Goal: Go to known website: Access a specific website the user already knows

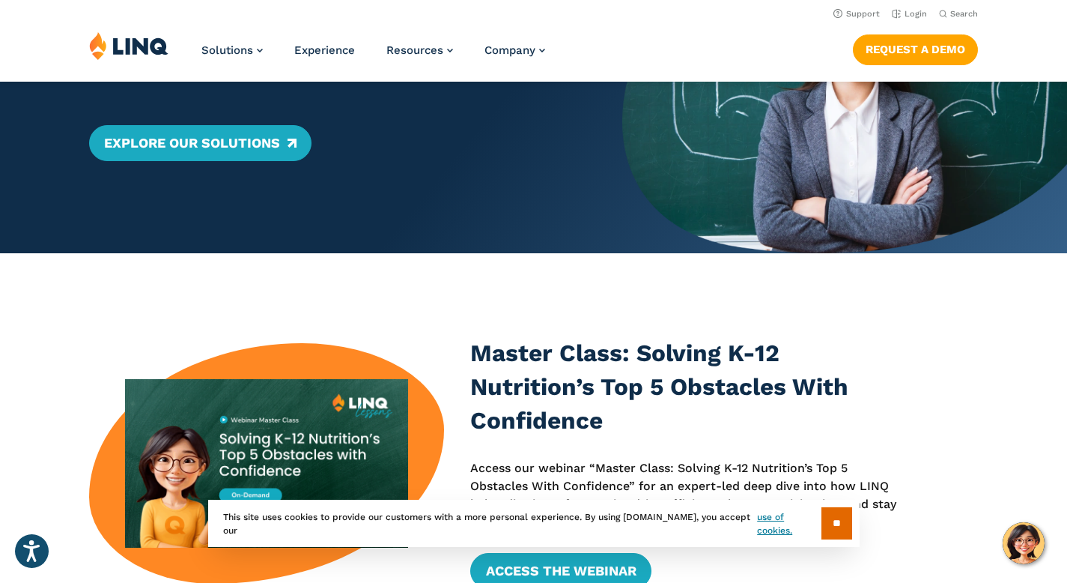
scroll to position [84, 0]
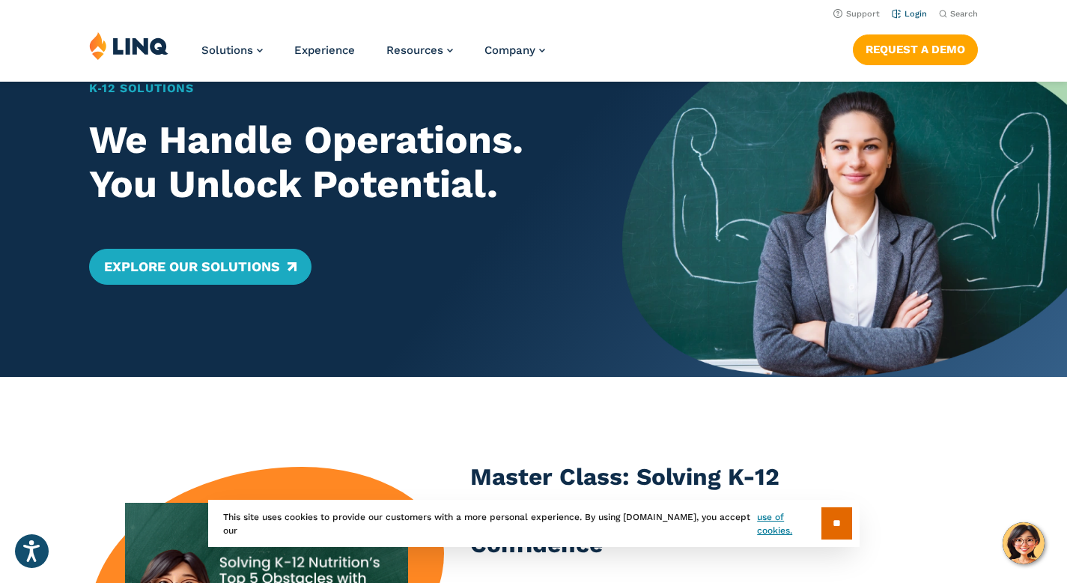
click at [916, 14] on link "Login" at bounding box center [909, 14] width 35 height 10
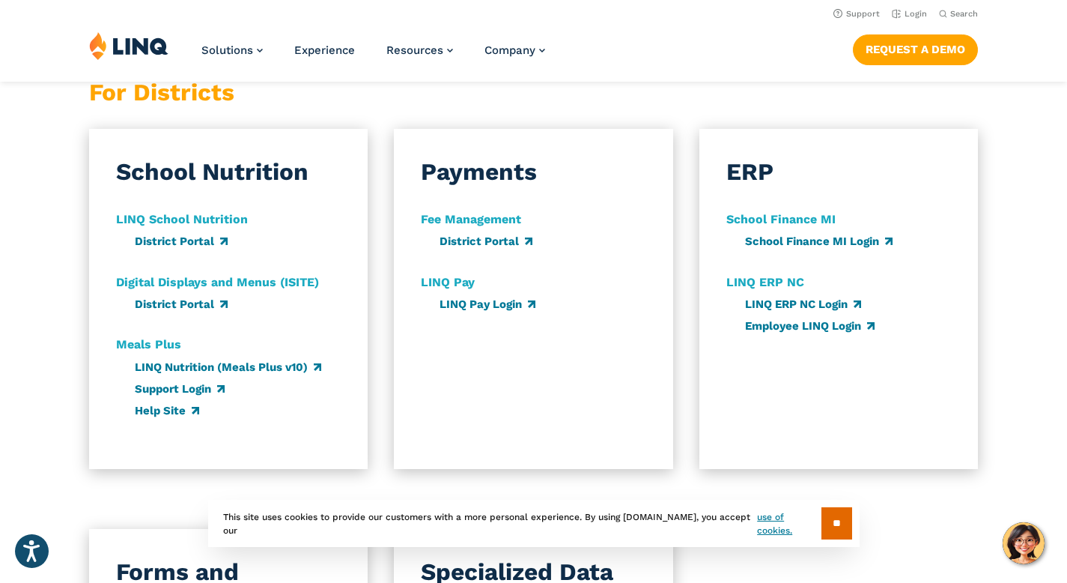
scroll to position [887, 0]
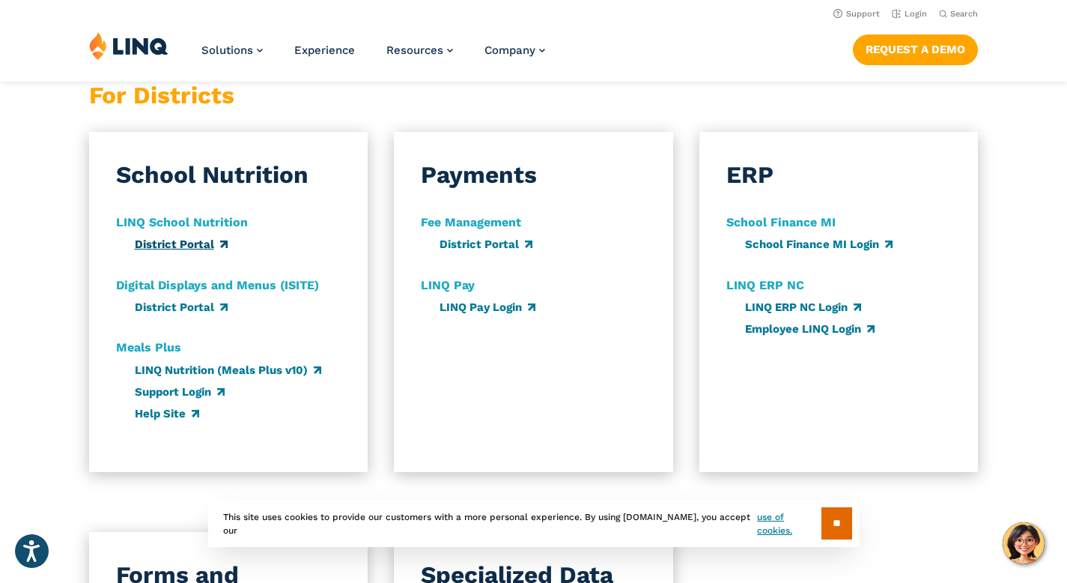
click at [177, 237] on link "District Portal" at bounding box center [181, 243] width 93 height 13
click at [198, 237] on link "District Portal" at bounding box center [181, 243] width 93 height 13
